Goal: Browse casually

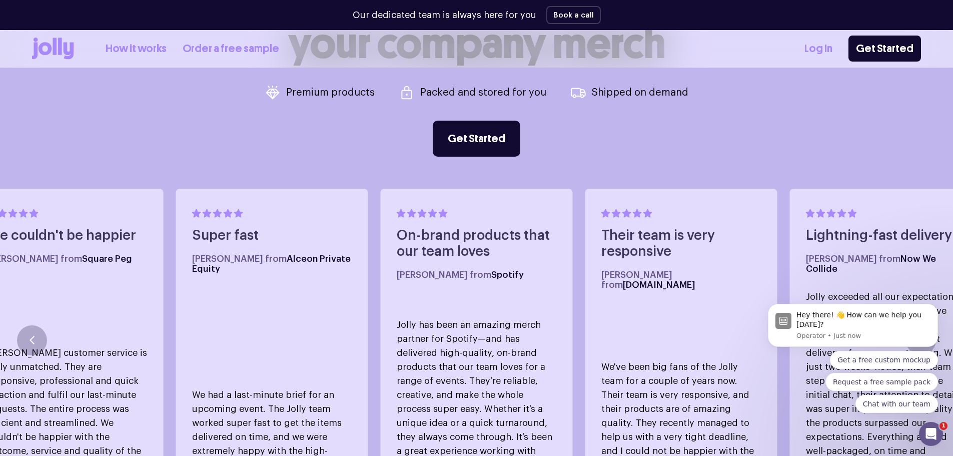
scroll to position [600, 0]
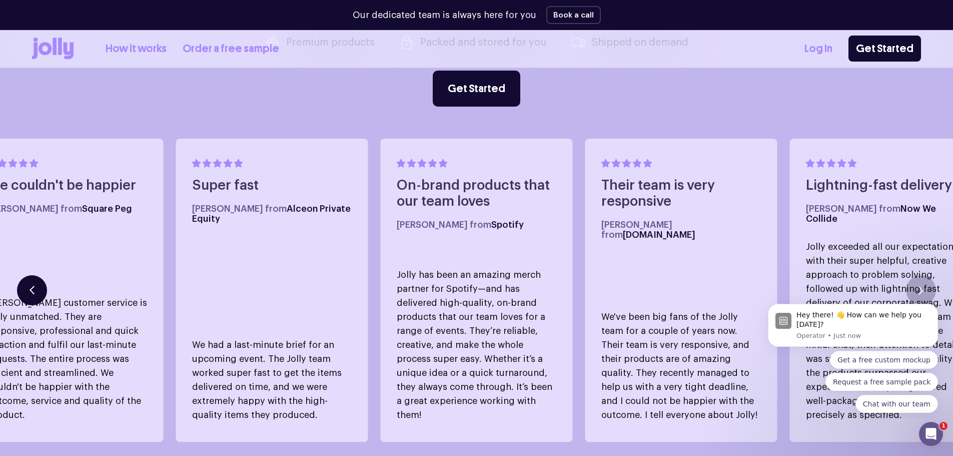
click at [35, 277] on button "button" at bounding box center [32, 290] width 30 height 30
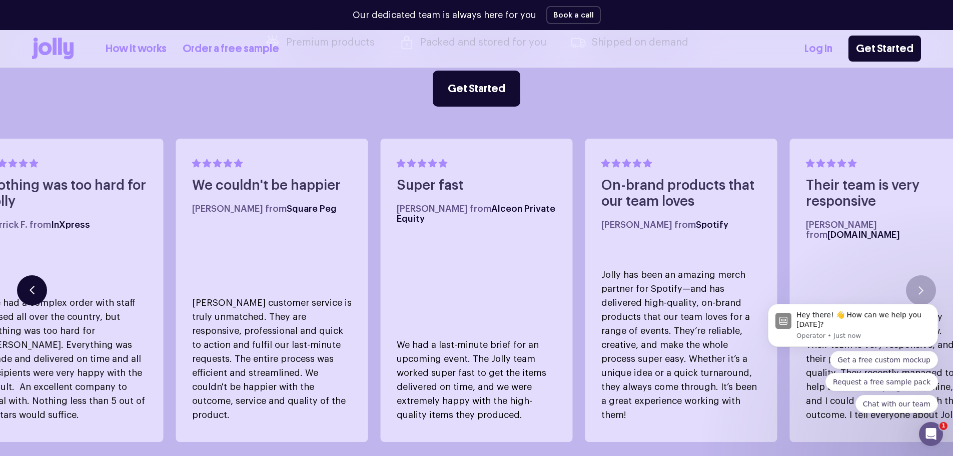
click at [35, 277] on button "button" at bounding box center [32, 290] width 30 height 30
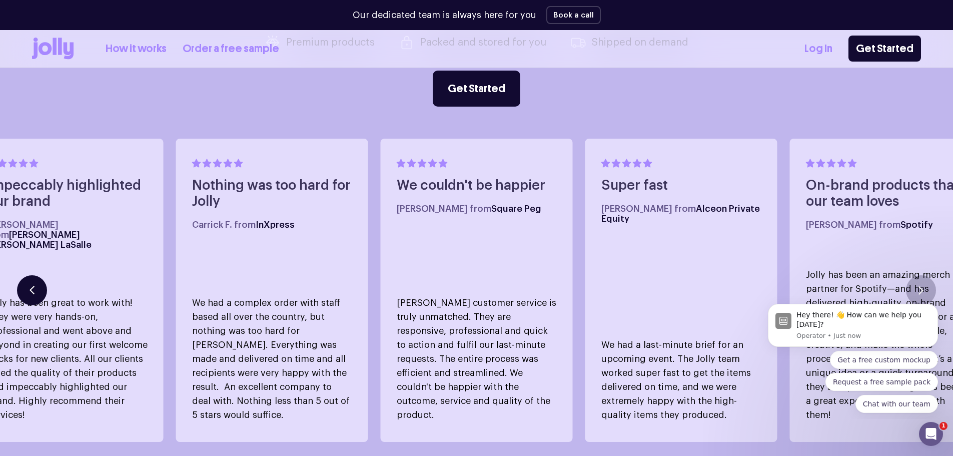
click at [33, 286] on icon "button" at bounding box center [32, 290] width 5 height 9
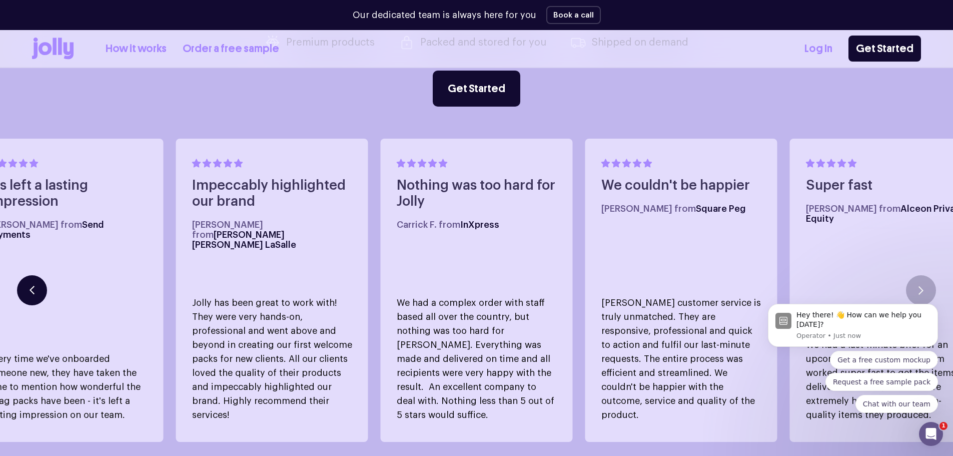
click at [33, 286] on icon "button" at bounding box center [32, 290] width 5 height 9
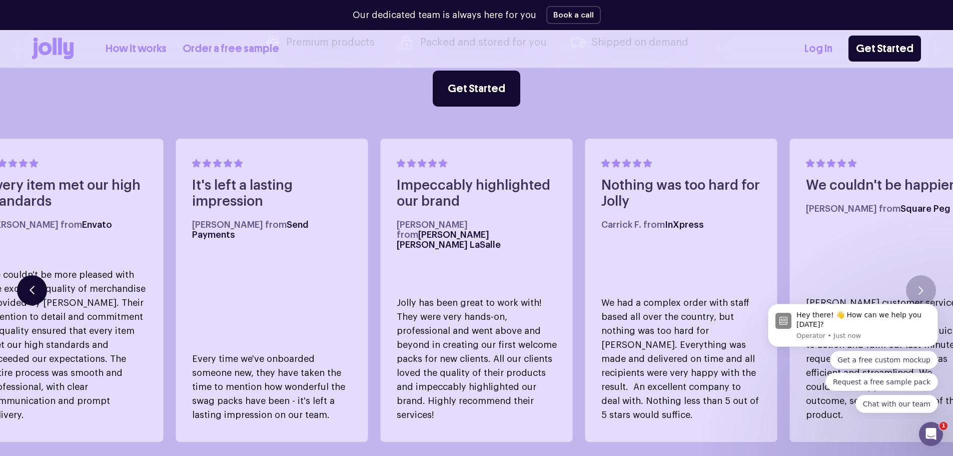
click at [33, 286] on icon "button" at bounding box center [32, 290] width 5 height 9
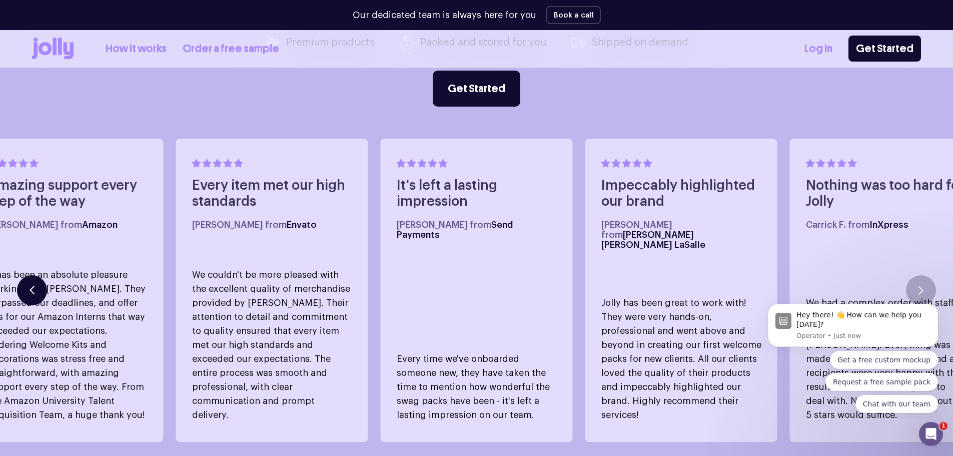
click at [33, 286] on icon "button" at bounding box center [32, 290] width 5 height 9
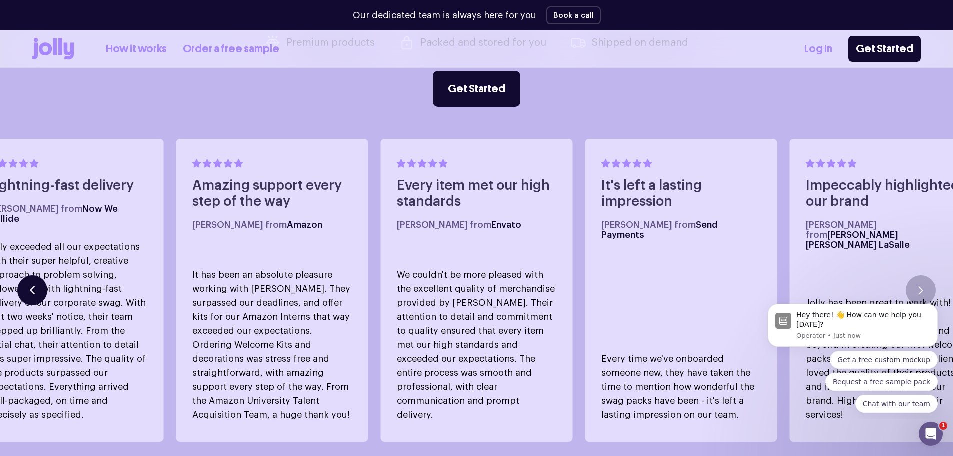
click at [33, 286] on icon "button" at bounding box center [32, 290] width 5 height 9
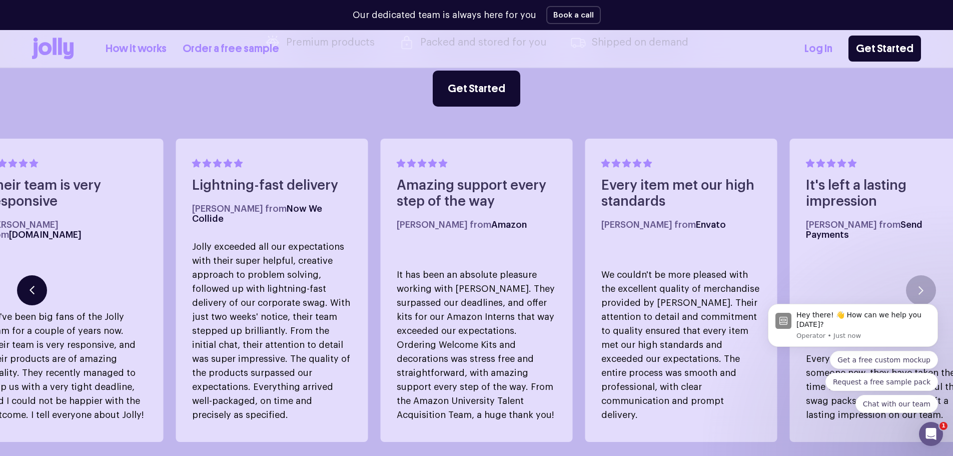
click at [33, 286] on icon "button" at bounding box center [32, 290] width 5 height 9
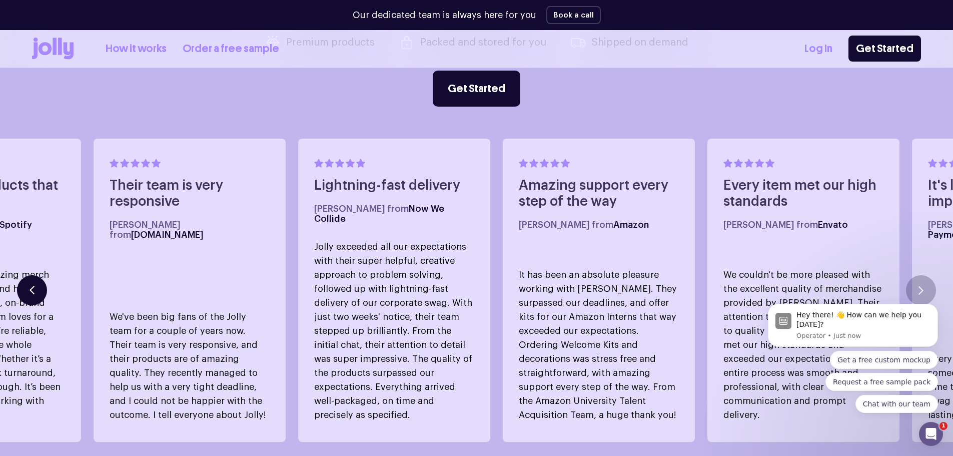
click at [33, 286] on icon "button" at bounding box center [32, 290] width 5 height 9
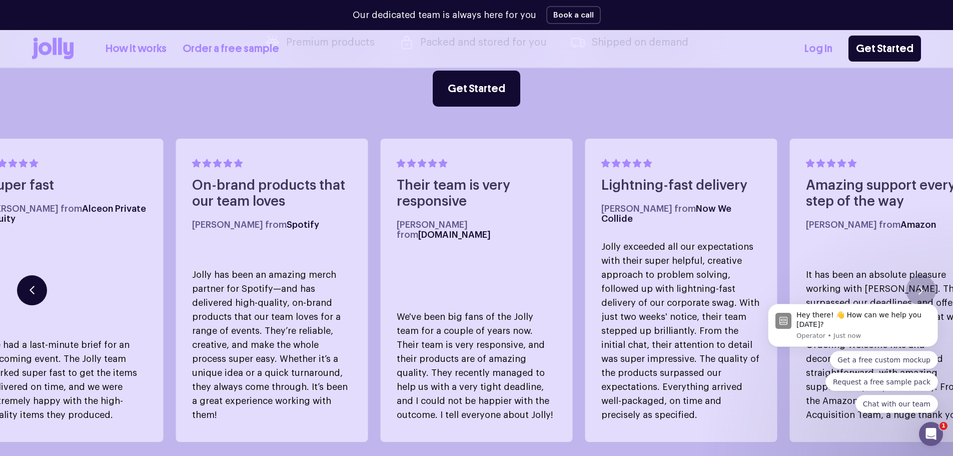
click at [33, 286] on icon "button" at bounding box center [32, 290] width 5 height 9
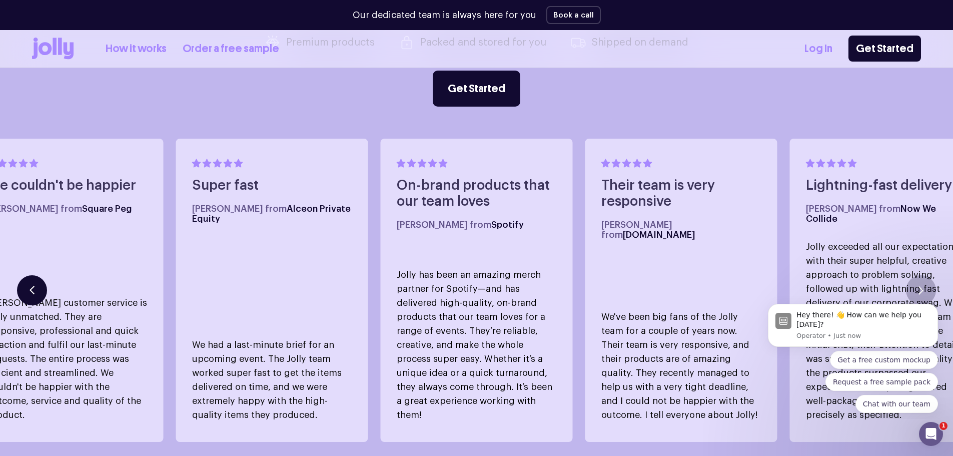
click at [33, 286] on icon "button" at bounding box center [32, 290] width 5 height 9
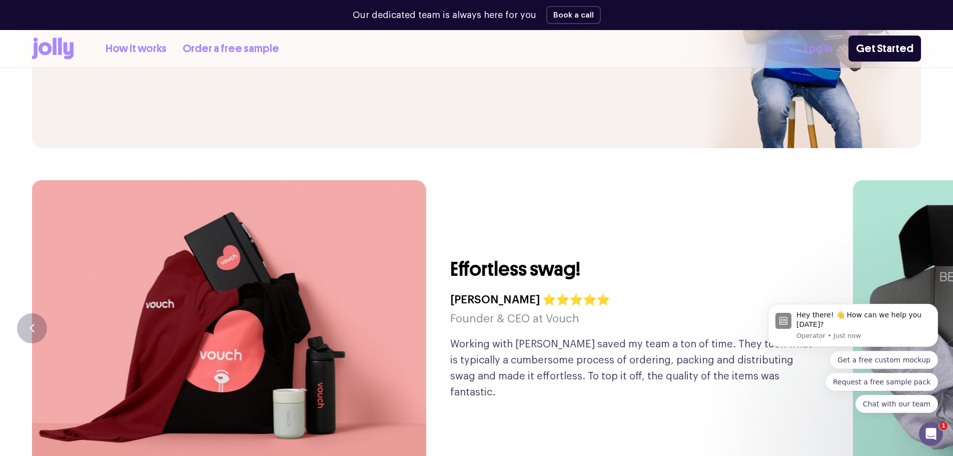
scroll to position [2351, 0]
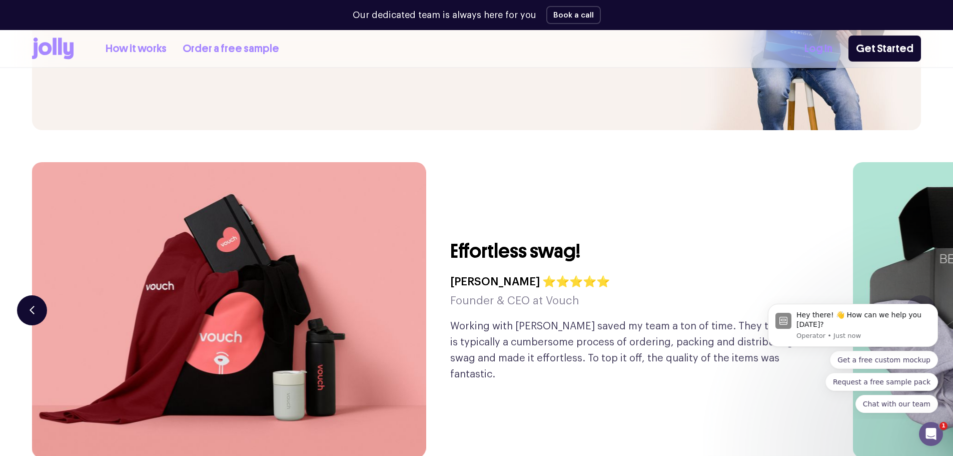
click at [32, 306] on icon "button" at bounding box center [32, 310] width 5 height 9
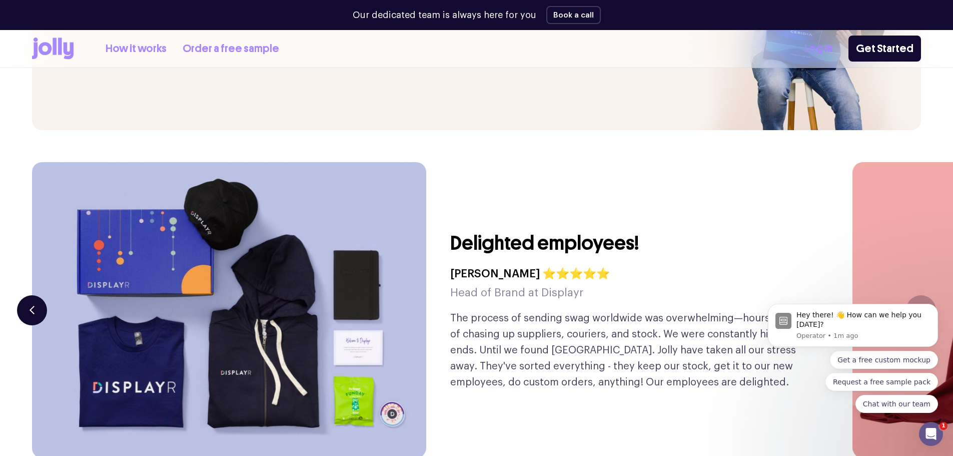
click at [32, 306] on icon "button" at bounding box center [32, 310] width 5 height 9
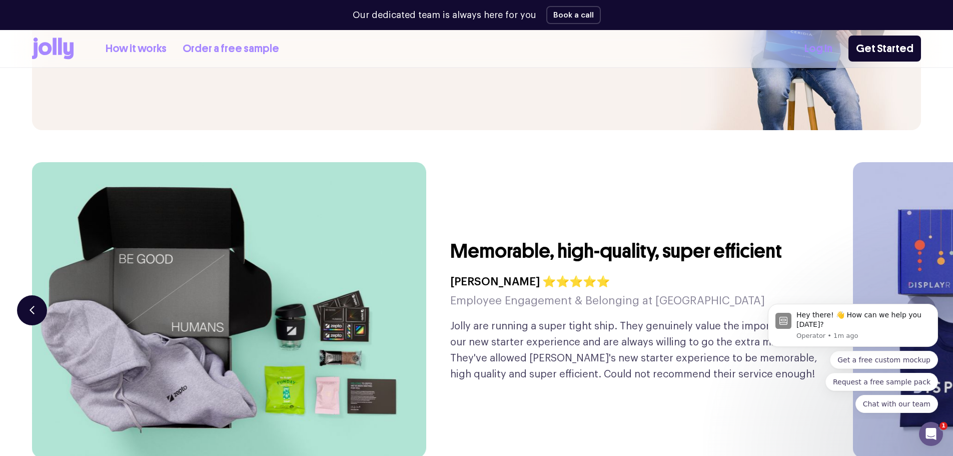
click at [32, 306] on icon "button" at bounding box center [32, 310] width 5 height 9
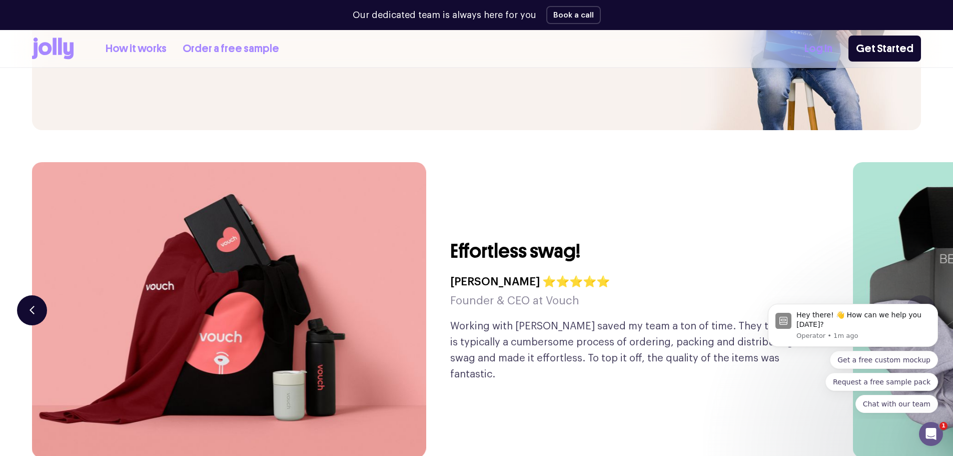
click at [32, 306] on icon "button" at bounding box center [32, 310] width 5 height 9
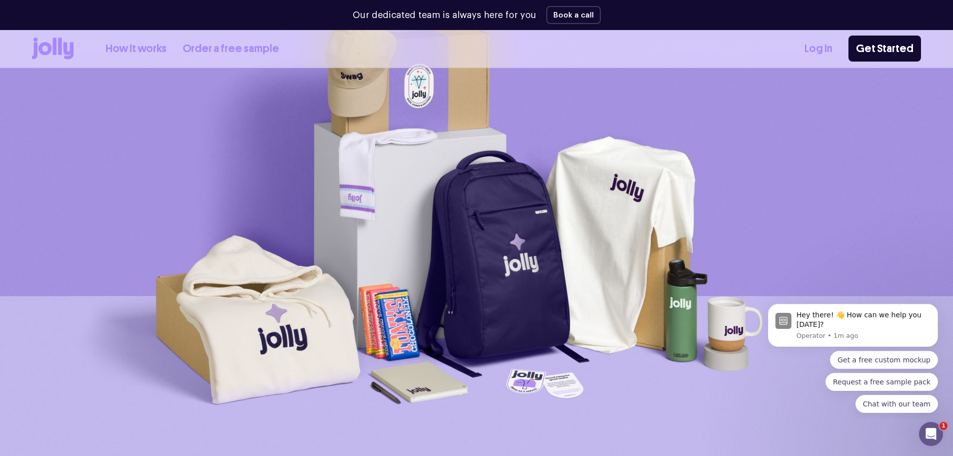
scroll to position [0, 0]
